Goal: Ask a question: Ask a question

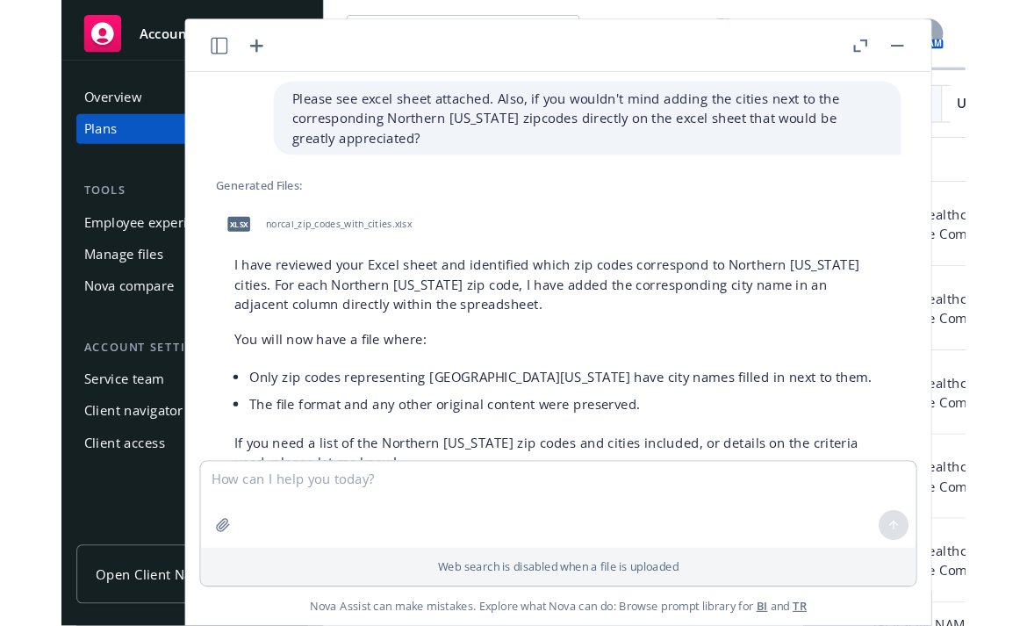
scroll to position [635, 0]
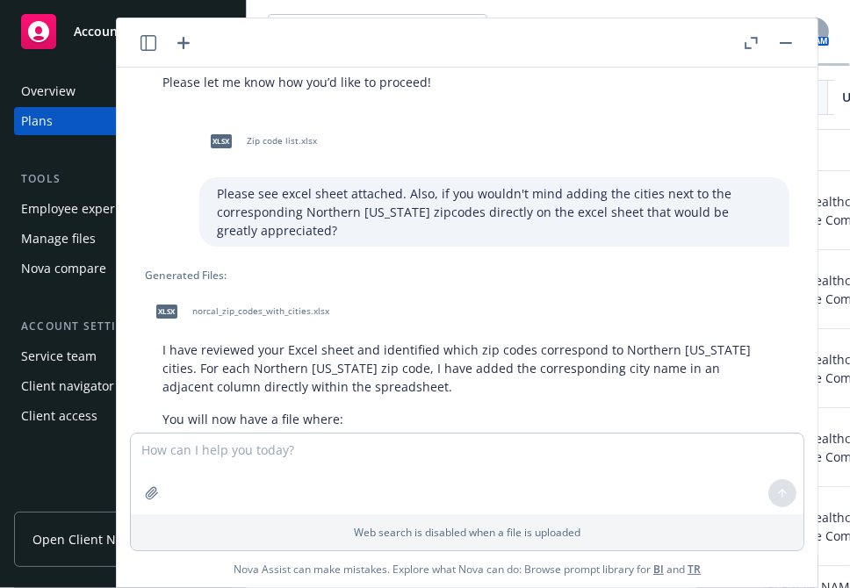
click at [796, 40] on button at bounding box center [785, 42] width 21 height 21
click at [788, 40] on button "button" at bounding box center [785, 42] width 21 height 21
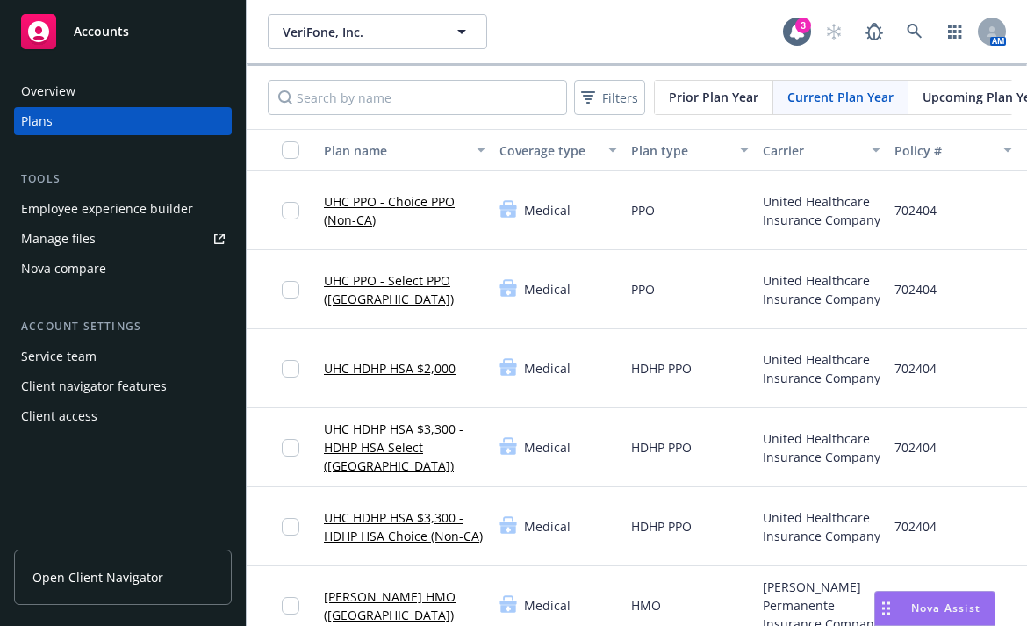
click at [65, 242] on div "Manage files" at bounding box center [58, 239] width 75 height 28
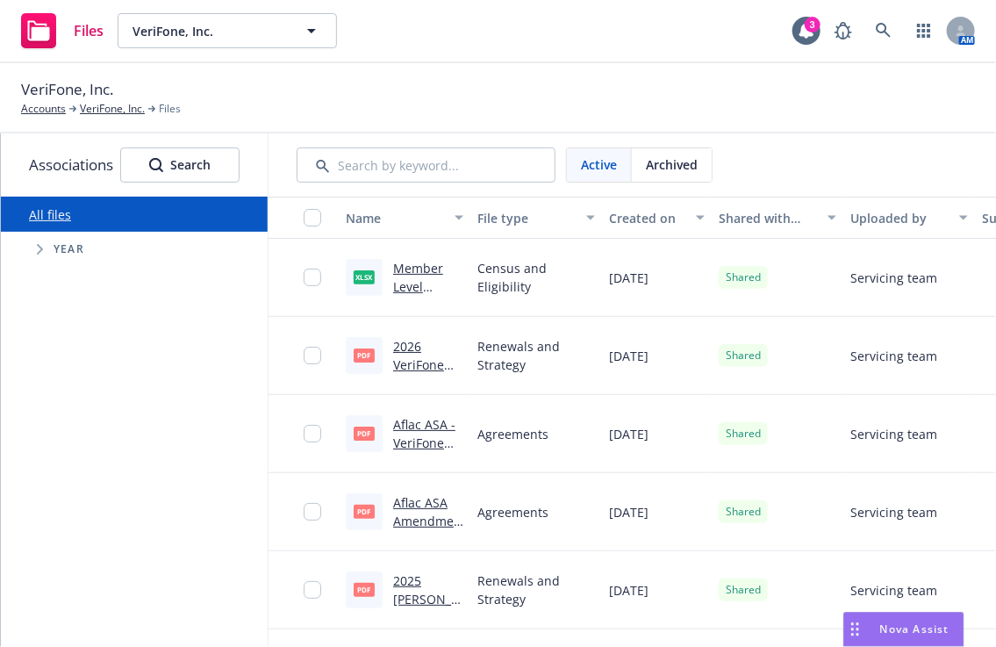
click at [893, 625] on span "Nova Assist" at bounding box center [914, 628] width 69 height 15
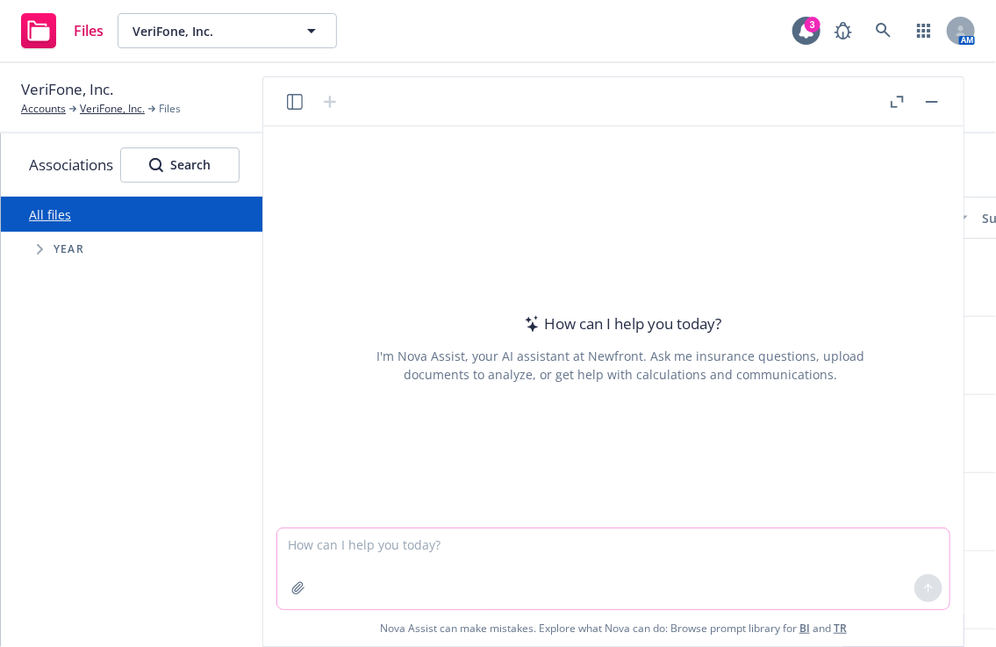
click at [362, 543] on textarea at bounding box center [613, 568] width 672 height 81
type textarea "what is a live contribution model/"
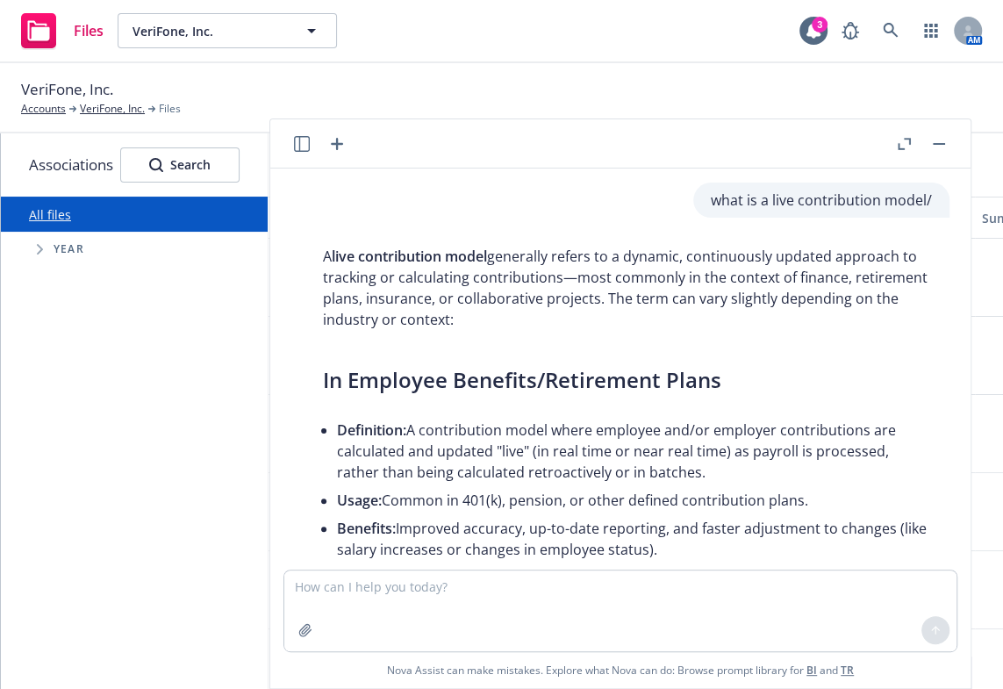
click at [943, 143] on icon "button" at bounding box center [939, 144] width 12 height 2
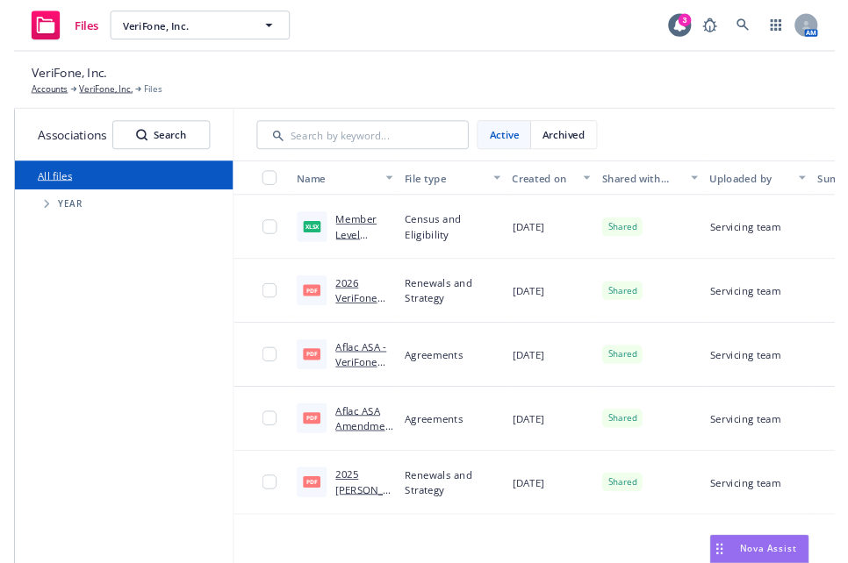
scroll to position [664, 0]
